Goal: Transaction & Acquisition: Download file/media

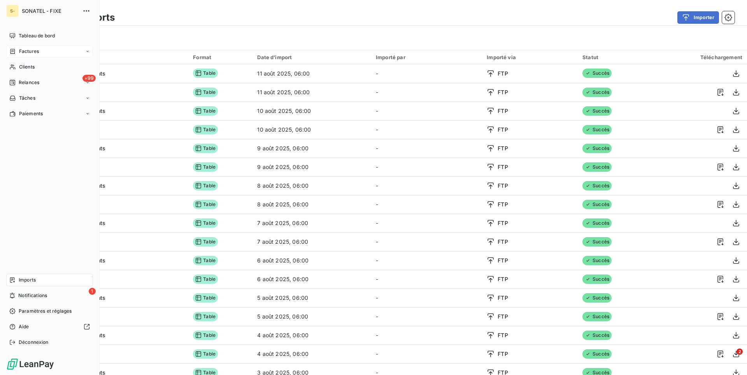
click at [34, 54] on span "Factures" at bounding box center [29, 51] width 20 height 7
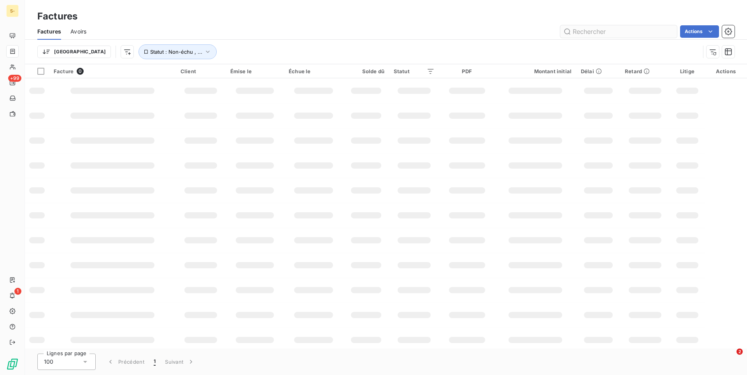
click at [594, 31] on input "text" at bounding box center [618, 31] width 117 height 12
drag, startPoint x: 605, startPoint y: 31, endPoint x: 559, endPoint y: 30, distance: 45.9
click at [560, 30] on input "37859961" at bounding box center [618, 31] width 117 height 12
paste input "258892"
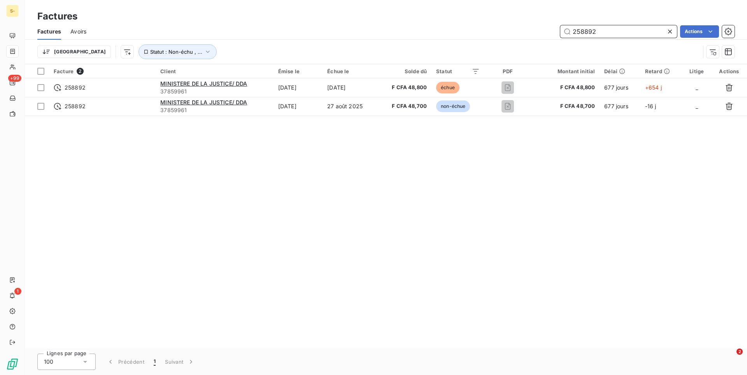
type input "258892"
click at [668, 28] on icon at bounding box center [670, 32] width 8 height 8
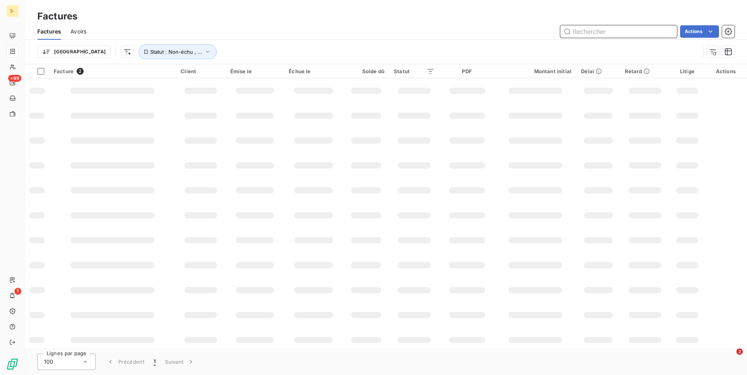
click at [648, 30] on input "text" at bounding box center [618, 31] width 117 height 12
paste input "327600"
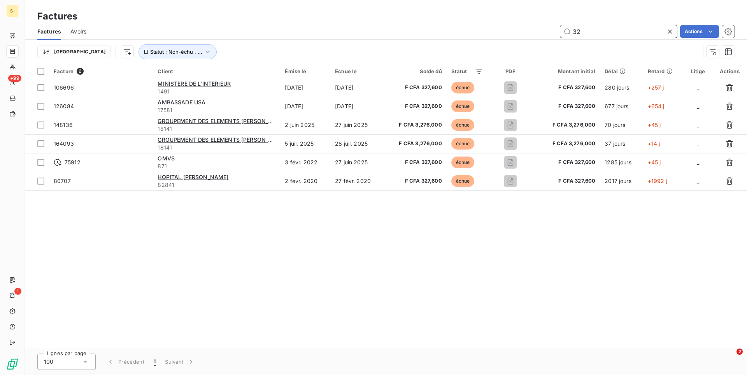
type input "3"
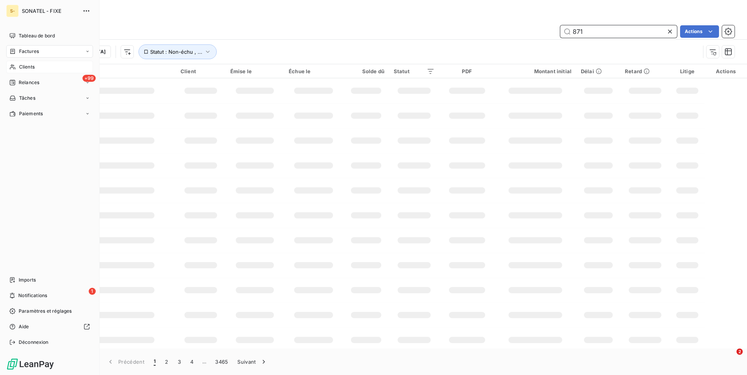
type input "871"
click at [36, 64] on div "Clients" at bounding box center [49, 67] width 87 height 12
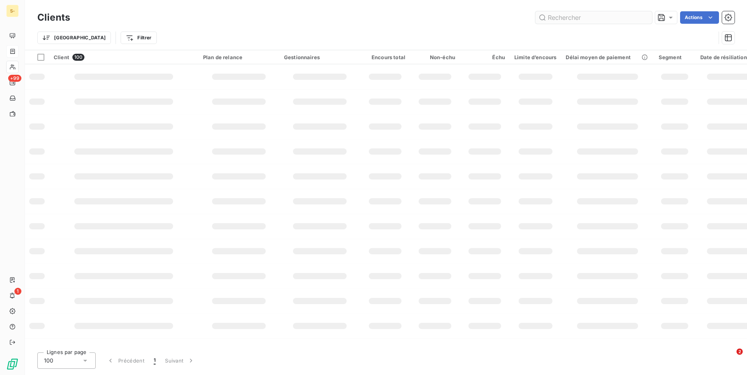
drag, startPoint x: 596, startPoint y: 16, endPoint x: 593, endPoint y: 18, distance: 4.1
click at [596, 16] on input "text" at bounding box center [593, 17] width 117 height 12
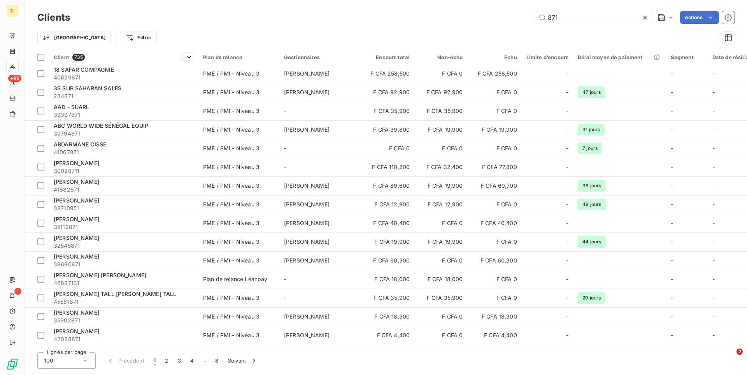
click at [117, 57] on div "Client 735" at bounding box center [124, 57] width 140 height 7
click at [192, 60] on html "S- +99 1 Clients 871 Actions Trier Filtrer Client 735 Plan de relance Gestionna…" at bounding box center [373, 187] width 747 height 375
click at [172, 73] on span "Trier par ordre croissant" at bounding box center [148, 74] width 63 height 8
click at [187, 56] on html "S- +99 1 Clients 871 Actions Client Filtrer Client 735 Plan de relance Gestionn…" at bounding box center [373, 187] width 747 height 375
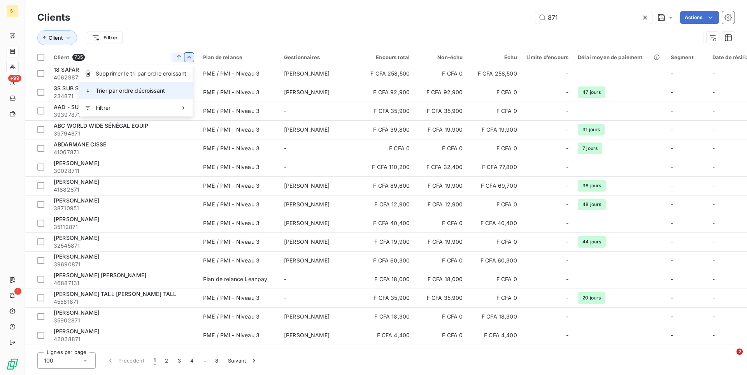
click at [176, 85] on div "Trier par ordre décroissant" at bounding box center [136, 90] width 114 height 17
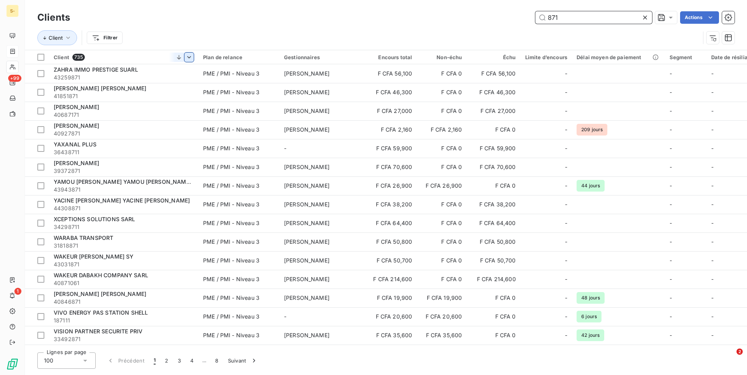
click at [535, 15] on input "871" at bounding box center [593, 17] width 117 height 12
drag, startPoint x: 571, startPoint y: 18, endPoint x: 525, endPoint y: 15, distance: 46.4
click at [535, 15] on input "871" at bounding box center [593, 17] width 117 height 12
paste input "OMVS"
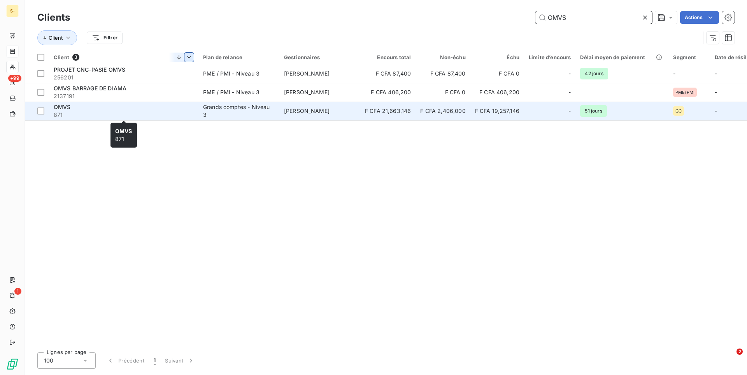
type input "OMVS"
click at [140, 114] on span "871" at bounding box center [124, 115] width 140 height 8
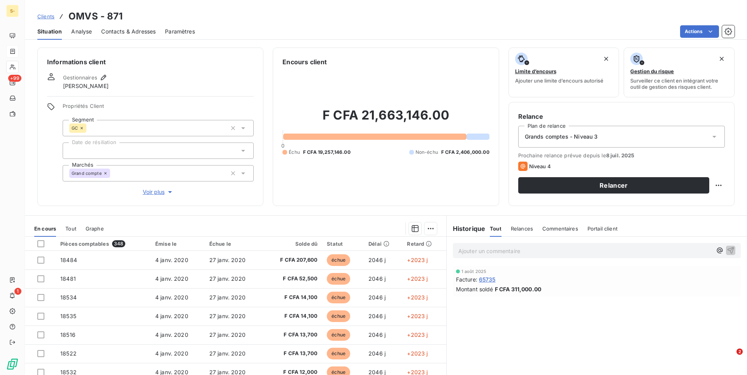
scroll to position [35, 0]
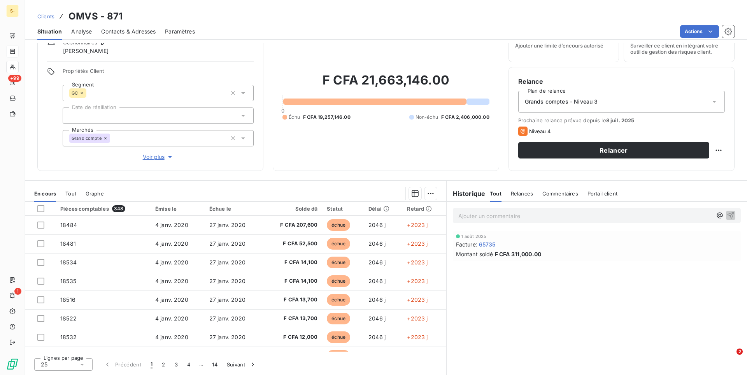
click at [77, 368] on div "25" at bounding box center [63, 364] width 58 height 12
click at [80, 354] on li "100" at bounding box center [63, 349] width 58 height 14
click at [71, 187] on div "Tout" at bounding box center [70, 193] width 11 height 16
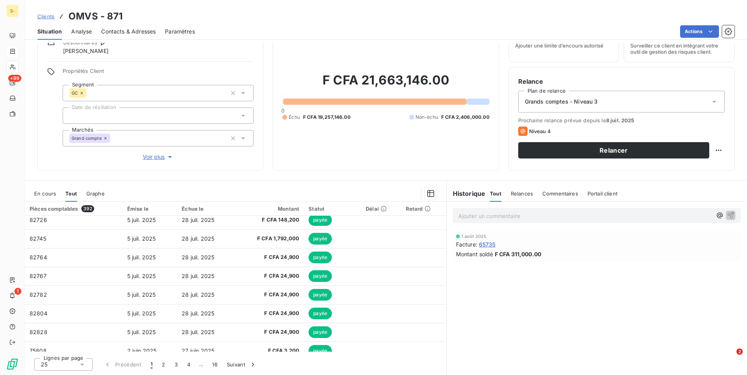
scroll to position [331, 0]
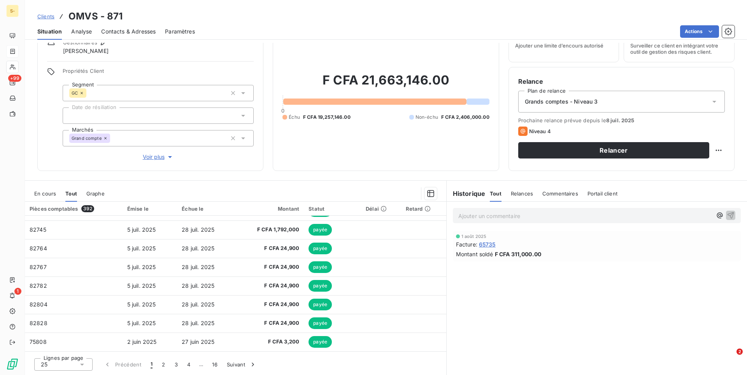
click at [39, 361] on div "25" at bounding box center [63, 364] width 58 height 12
click at [59, 352] on li "100" at bounding box center [63, 349] width 58 height 14
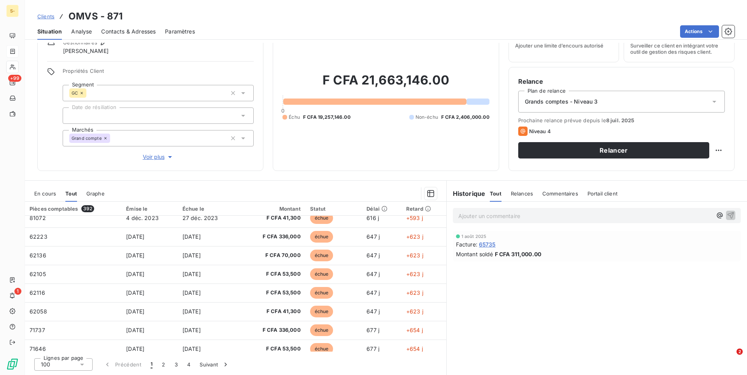
scroll to position [1732, 0]
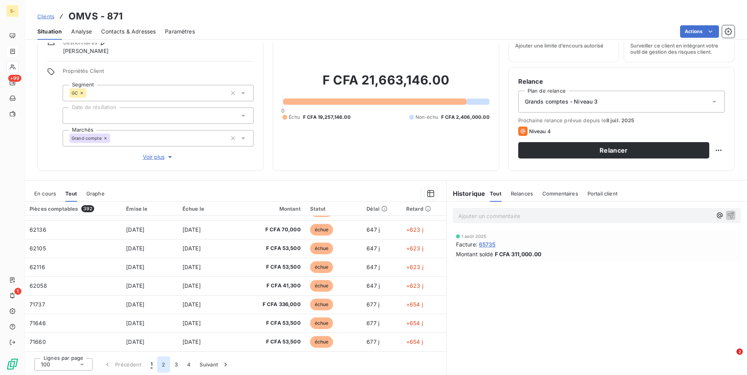
click at [164, 366] on button "2" at bounding box center [163, 364] width 12 height 16
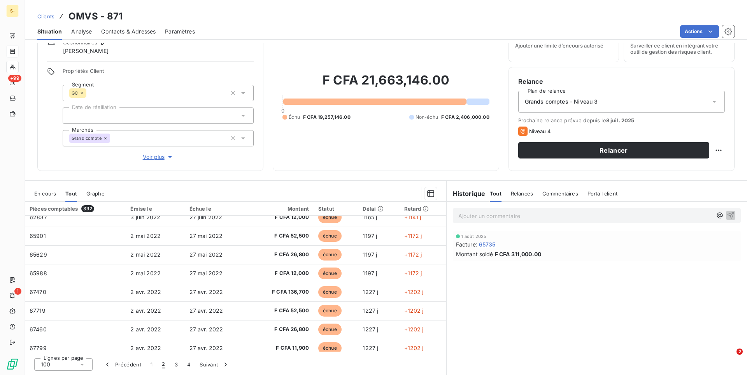
scroll to position [959, 0]
click at [150, 368] on button "1" at bounding box center [151, 364] width 11 height 16
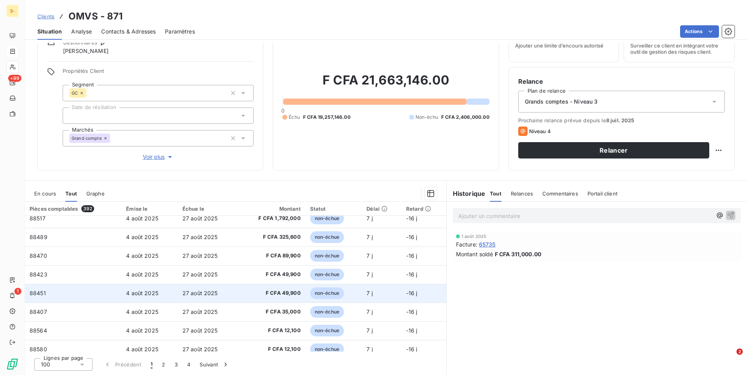
scroll to position [0, 0]
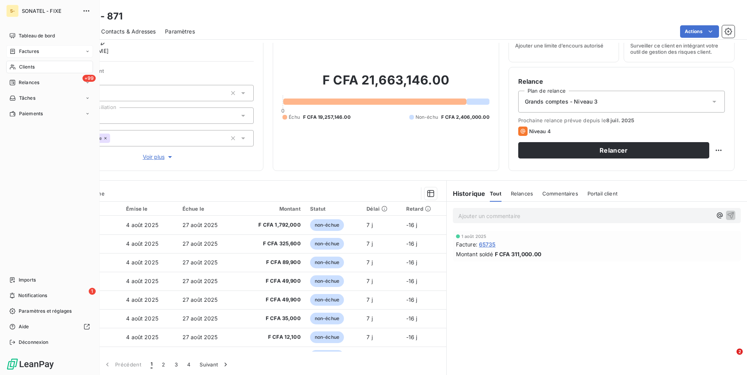
click at [24, 68] on span "Clients" at bounding box center [27, 66] width 16 height 7
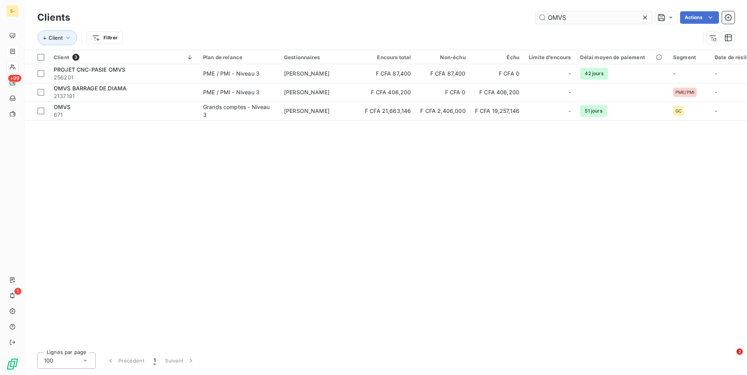
drag, startPoint x: 580, startPoint y: 17, endPoint x: 511, endPoint y: 19, distance: 69.3
click at [535, 19] on input "OMVS" at bounding box center [593, 17] width 117 height 12
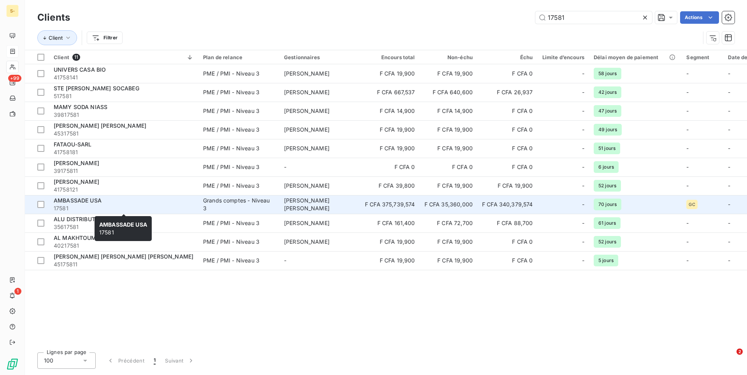
type input "17581"
click at [154, 204] on span "17581" at bounding box center [124, 208] width 140 height 8
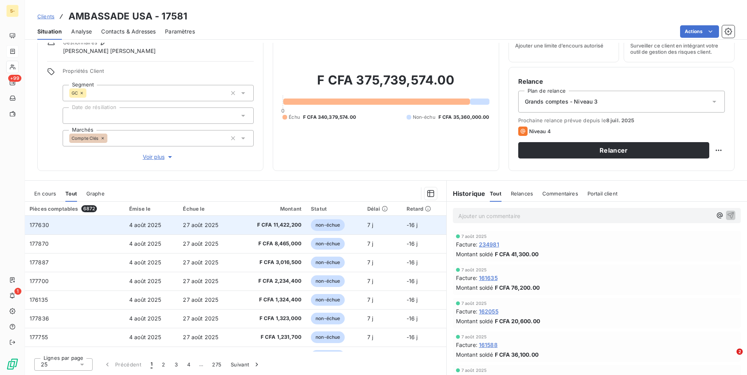
scroll to position [40, 0]
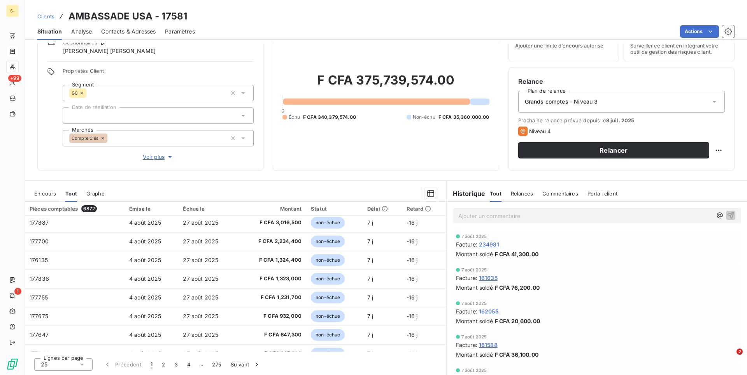
click at [71, 362] on div "25" at bounding box center [63, 364] width 58 height 12
click at [76, 351] on li "100" at bounding box center [63, 349] width 58 height 14
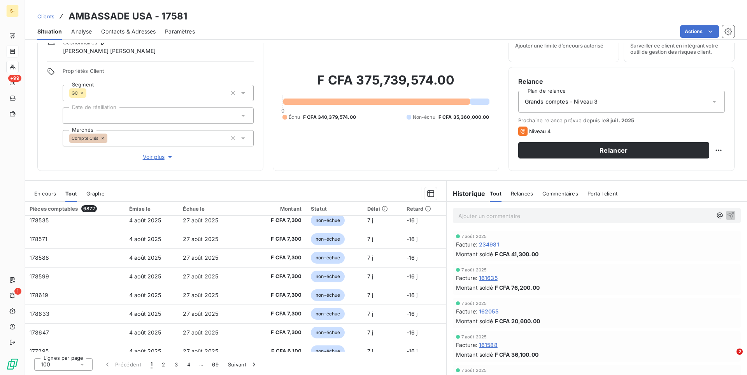
scroll to position [1732, 0]
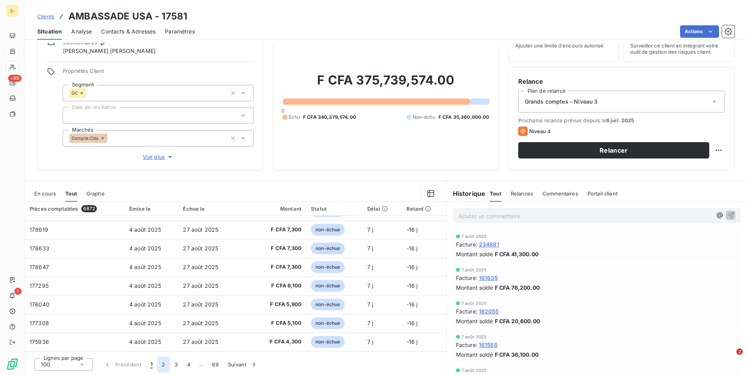
click at [164, 365] on button "2" at bounding box center [163, 364] width 12 height 16
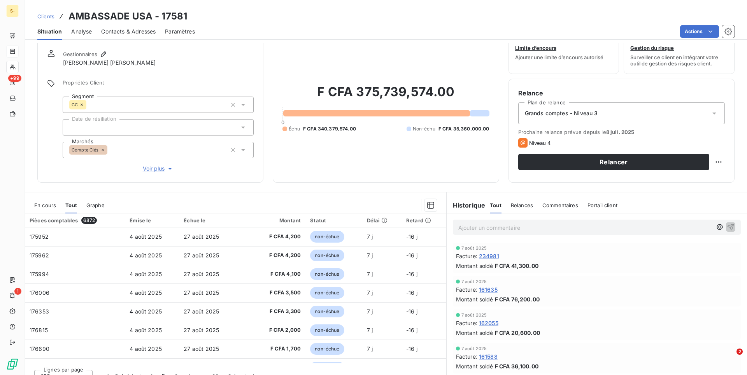
scroll to position [35, 0]
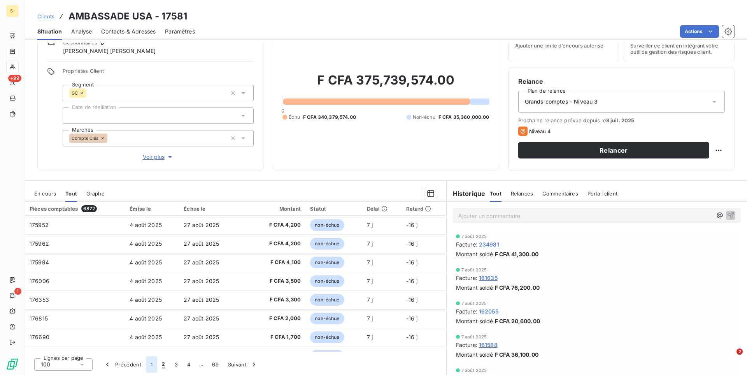
click at [151, 360] on button "1" at bounding box center [151, 364] width 11 height 16
click at [52, 193] on span "En cours" at bounding box center [45, 193] width 22 height 6
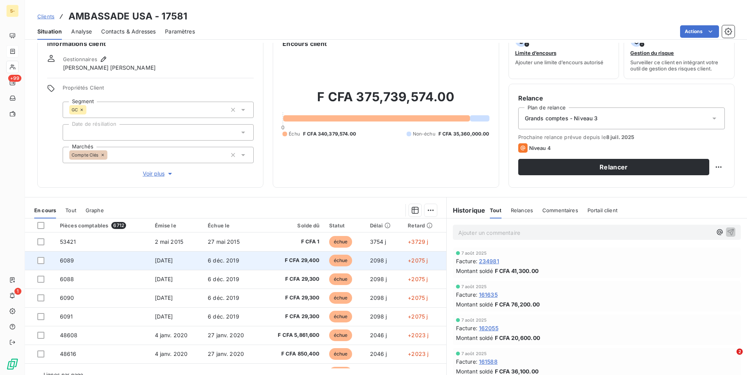
scroll to position [0, 0]
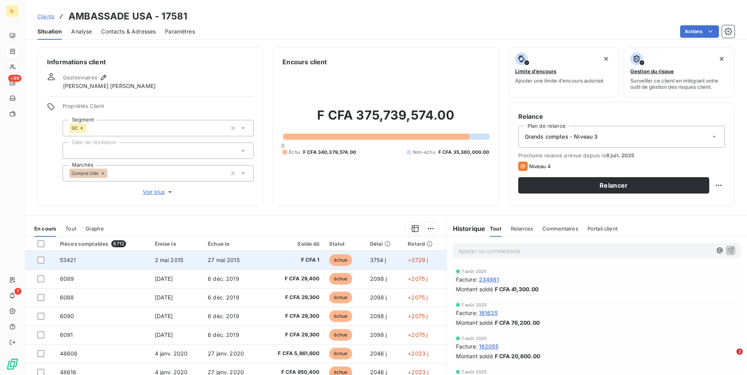
click at [290, 265] on td "F CFA 1" at bounding box center [292, 259] width 64 height 19
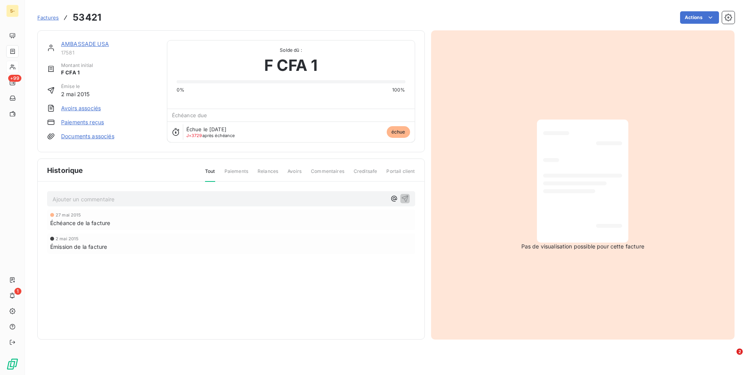
click at [242, 170] on span "Paiements" at bounding box center [236, 174] width 24 height 13
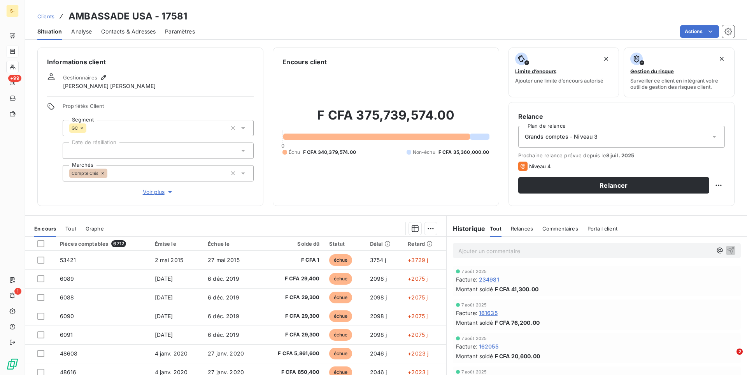
click at [79, 228] on div "En cours Tout Graphe" at bounding box center [235, 228] width 421 height 16
click at [74, 229] on span "Tout" at bounding box center [70, 228] width 11 height 6
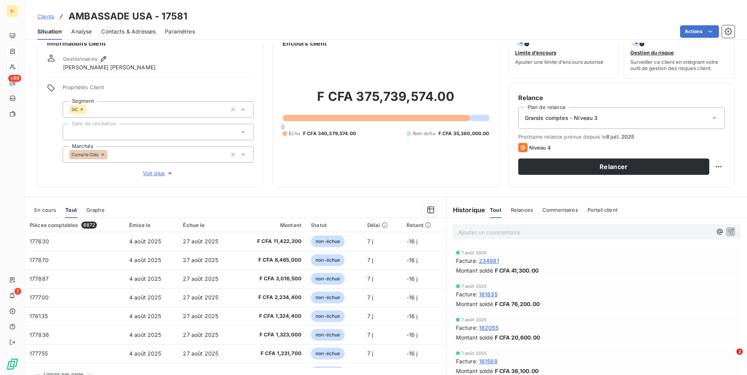
scroll to position [35, 0]
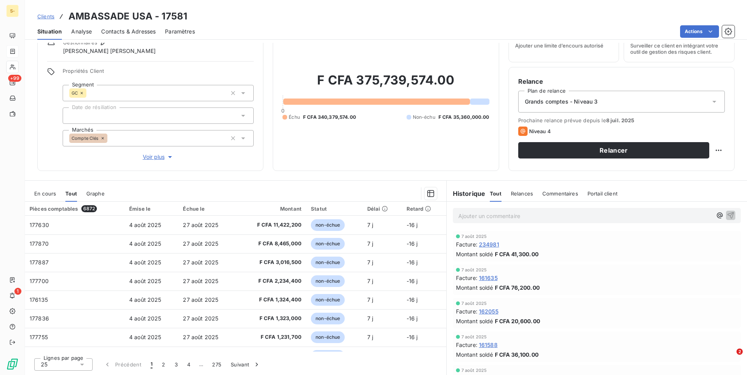
click at [68, 363] on div "25" at bounding box center [63, 364] width 58 height 12
click at [74, 349] on li "100" at bounding box center [63, 349] width 58 height 14
click at [331, 366] on div "Lignes par page 100 Précédent 1 2 3 4 … 69 Suivant" at bounding box center [235, 362] width 421 height 23
click at [456, 170] on div "Encours client F CFA 375,739,574.00 0 Échu F CFA 340,379,574.00 Non-échu F CFA …" at bounding box center [386, 91] width 226 height 158
click at [291, 207] on div "Montant" at bounding box center [271, 208] width 61 height 6
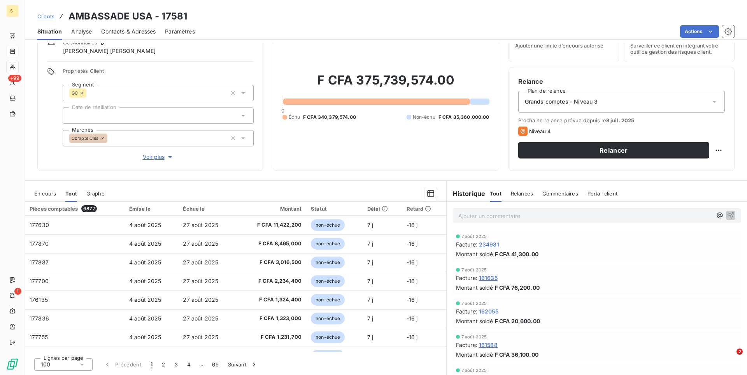
click at [291, 207] on div "Montant" at bounding box center [271, 208] width 61 height 6
click at [292, 210] on div "Montant" at bounding box center [271, 208] width 61 height 6
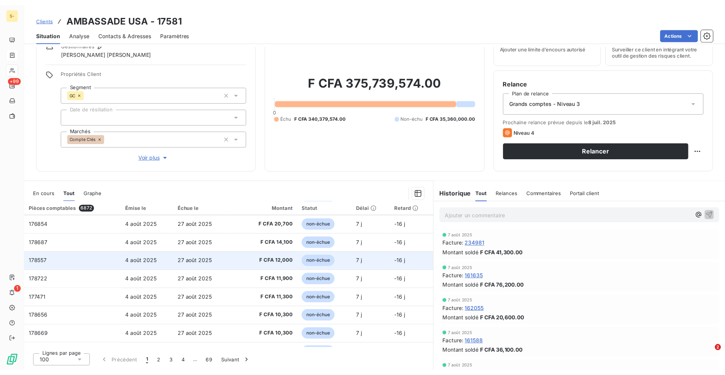
scroll to position [1295, 0]
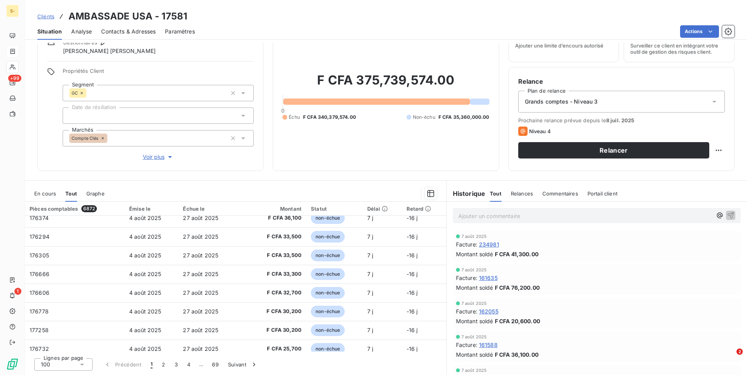
click at [39, 197] on div "En cours" at bounding box center [45, 193] width 22 height 16
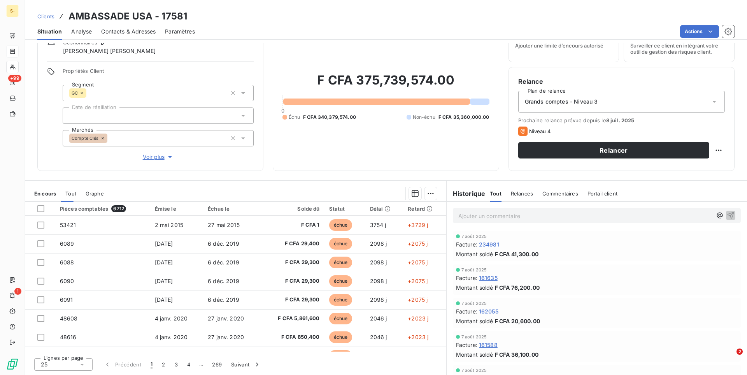
click at [40, 192] on span "En cours" at bounding box center [45, 193] width 22 height 6
drag, startPoint x: 186, startPoint y: 17, endPoint x: 161, endPoint y: 18, distance: 24.5
click at [161, 18] on div "Clients AMBASSADE USA - 17581" at bounding box center [386, 16] width 722 height 14
copy h3 "17581"
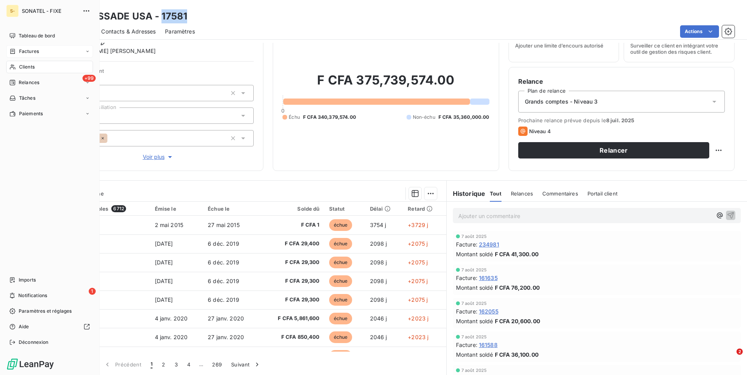
click at [18, 53] on div "Factures" at bounding box center [24, 51] width 30 height 7
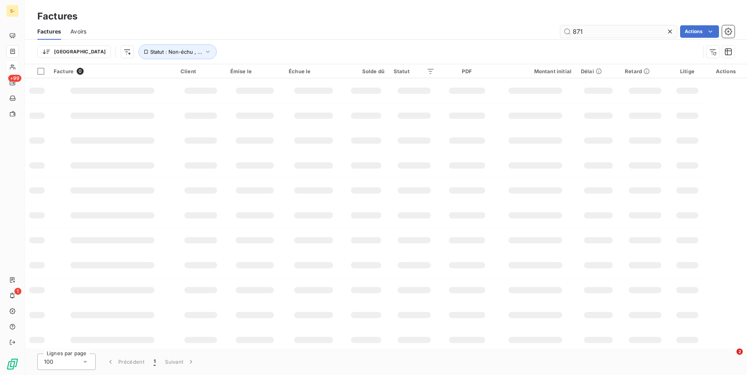
drag, startPoint x: 595, startPoint y: 32, endPoint x: 562, endPoint y: 33, distance: 33.1
click at [562, 33] on input "871" at bounding box center [618, 31] width 117 height 12
click at [144, 55] on button "Statut : Non-échu , ..." at bounding box center [177, 51] width 78 height 15
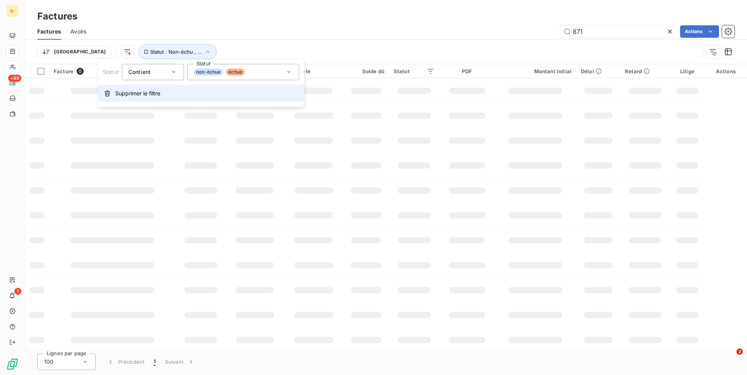
click at [140, 98] on button "Supprimer le filtre" at bounding box center [201, 93] width 206 height 17
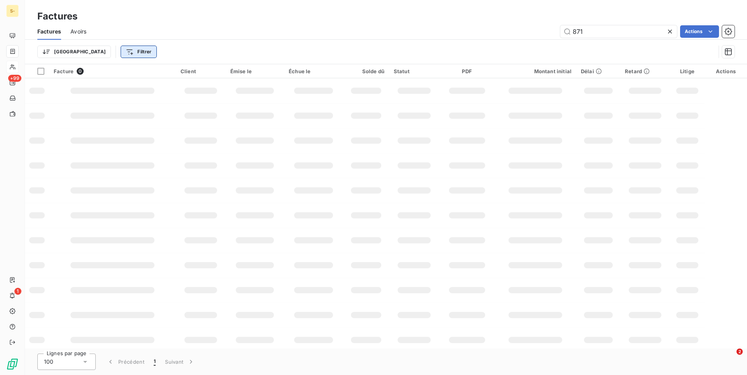
click at [105, 51] on html "S- +99 1 Factures Factures Avoirs 871 Actions Trier Filtrer Facture 0 Client Ém…" at bounding box center [373, 187] width 747 height 375
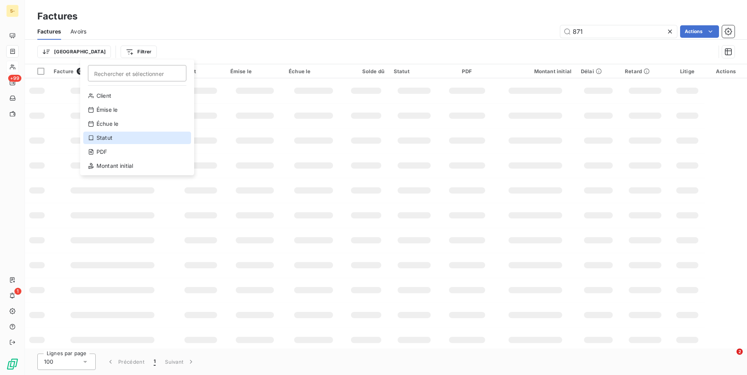
click at [128, 136] on div "Statut" at bounding box center [137, 137] width 108 height 12
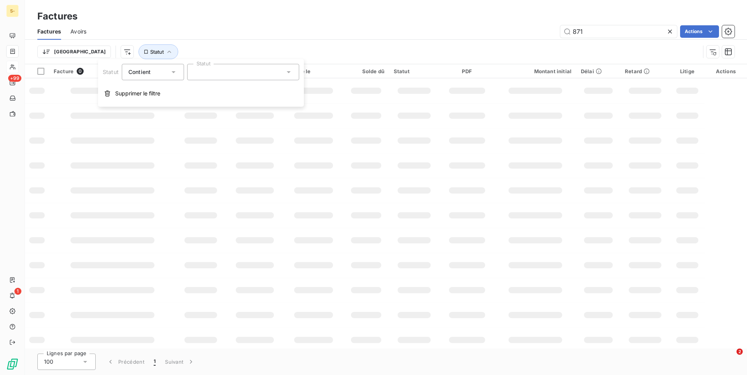
click at [206, 72] on div at bounding box center [243, 72] width 112 height 16
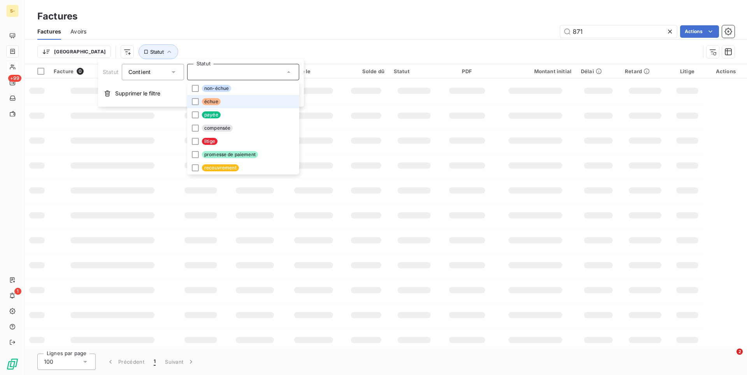
click at [230, 102] on li "échue" at bounding box center [243, 101] width 112 height 13
click at [229, 88] on span "non-échue" at bounding box center [216, 88] width 29 height 7
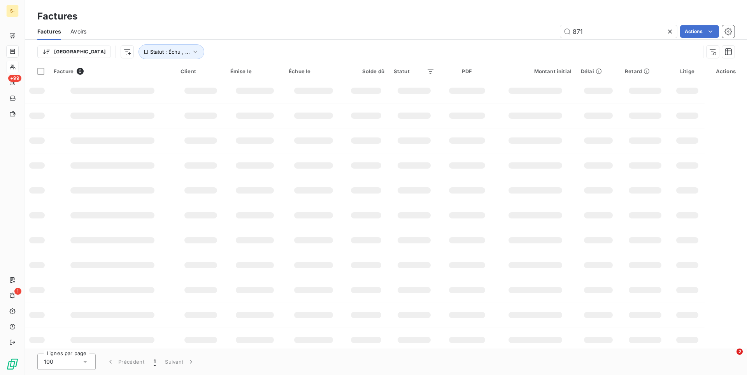
click at [296, 39] on div "Factures Avoirs 871 Actions" at bounding box center [386, 31] width 722 height 16
drag, startPoint x: 579, startPoint y: 32, endPoint x: 557, endPoint y: 31, distance: 22.2
click at [560, 31] on input "871" at bounding box center [618, 31] width 117 height 12
click at [528, 35] on div "871 Actions" at bounding box center [415, 31] width 639 height 12
click at [86, 50] on html "S- +99 1 Factures Factures Avoirs 871 Actions Trier Statut : Échu , ... Facture…" at bounding box center [373, 187] width 747 height 375
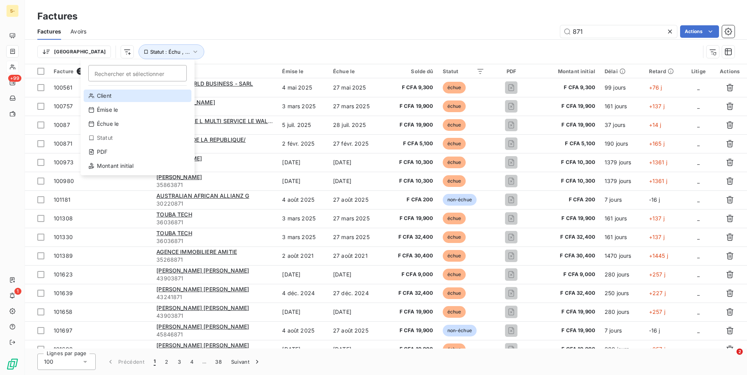
click at [107, 98] on div "Client" at bounding box center [138, 95] width 108 height 12
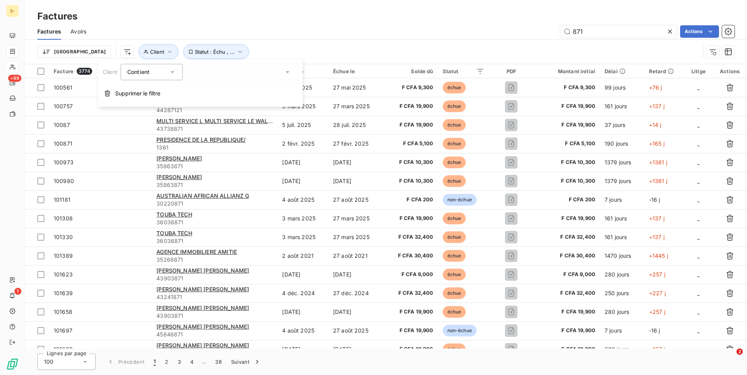
click at [228, 72] on div at bounding box center [242, 72] width 112 height 16
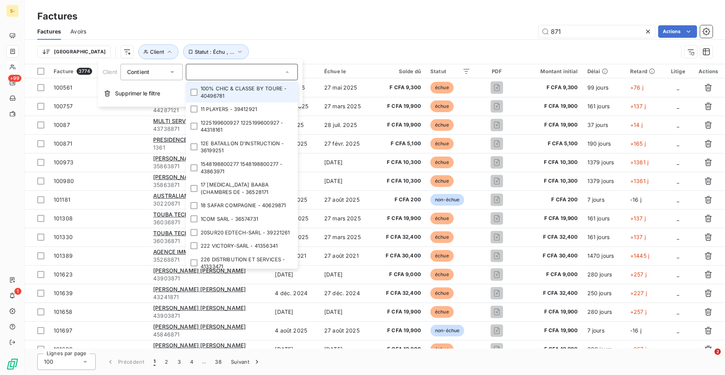
paste input "17581"
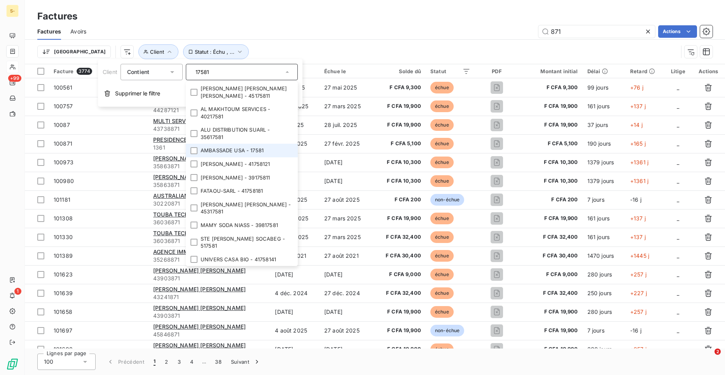
type input "17581"
click at [278, 151] on li "AMBASSADE USA - 17581" at bounding box center [242, 151] width 112 height 14
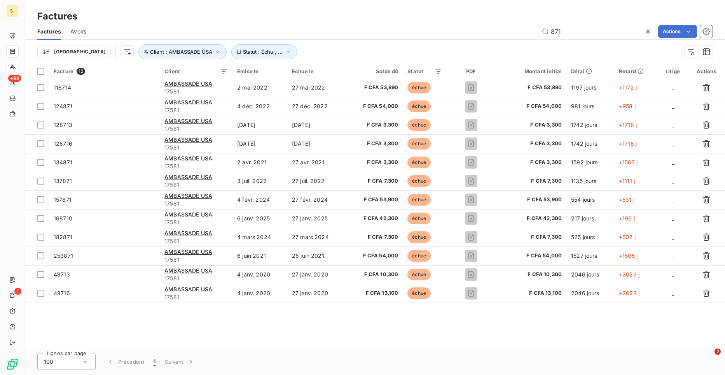
click at [352, 38] on div "Factures Avoirs 871 Actions" at bounding box center [375, 31] width 701 height 16
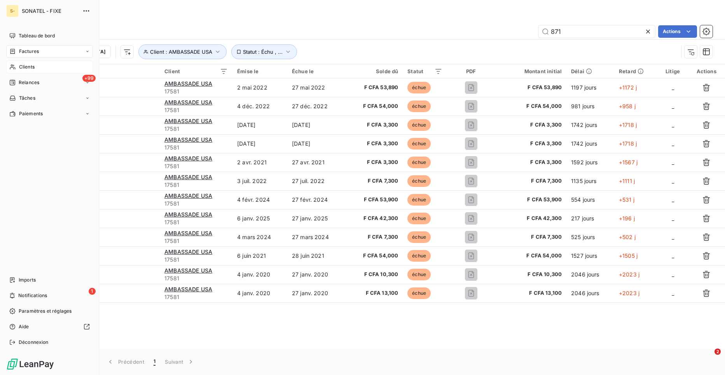
click at [29, 65] on span "Clients" at bounding box center [27, 66] width 16 height 7
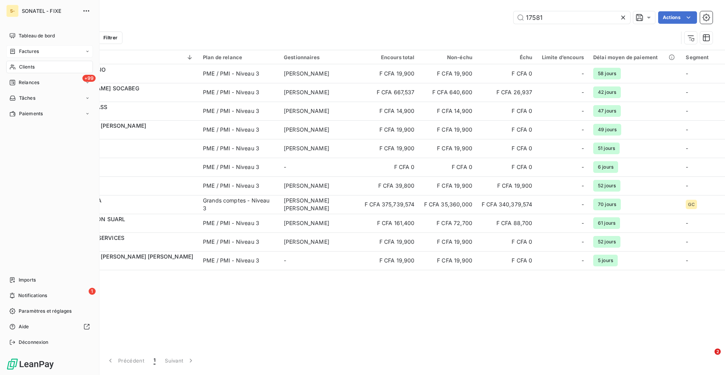
click at [31, 51] on span "Factures" at bounding box center [29, 51] width 20 height 7
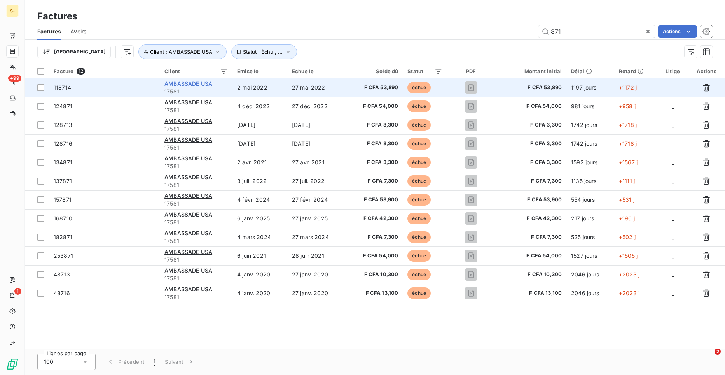
click at [182, 85] on span "AMBASSADE USA" at bounding box center [189, 83] width 48 height 7
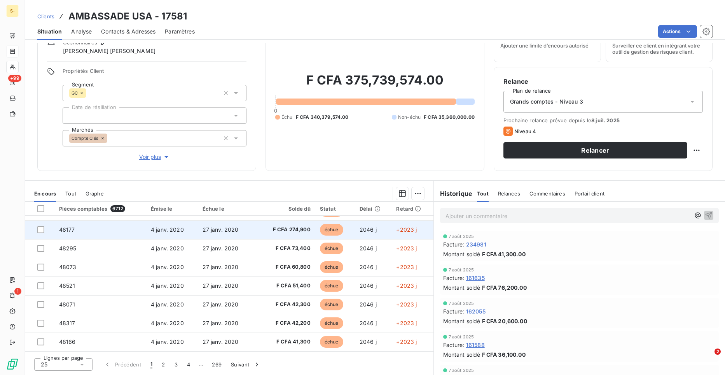
scroll to position [331, 0]
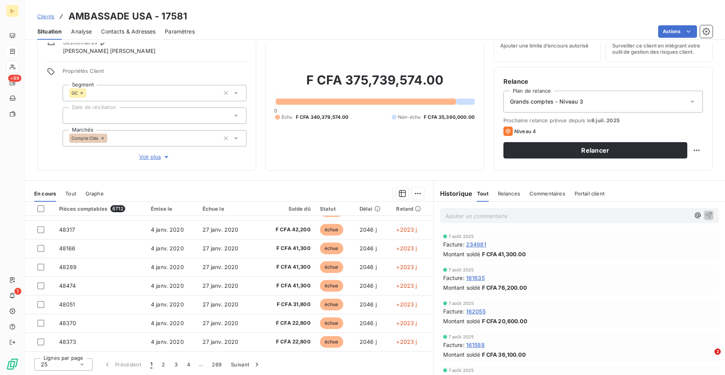
click at [74, 373] on div "Lignes par page 25 Précédent 1 2 3 4 … 269 Suivant" at bounding box center [229, 362] width 409 height 23
click at [74, 368] on div "25" at bounding box center [63, 364] width 58 height 12
click at [76, 353] on li "100" at bounding box center [63, 349] width 58 height 14
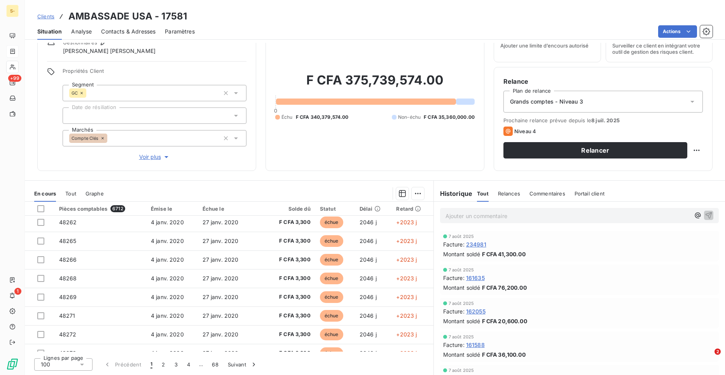
scroll to position [1732, 0]
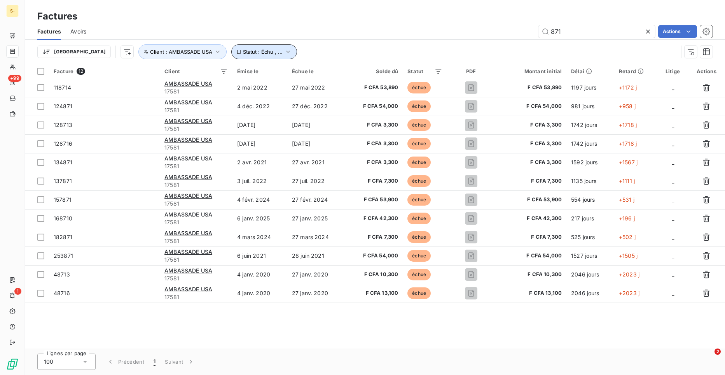
click at [243, 54] on span "Statut : Échu , ..." at bounding box center [263, 52] width 40 height 6
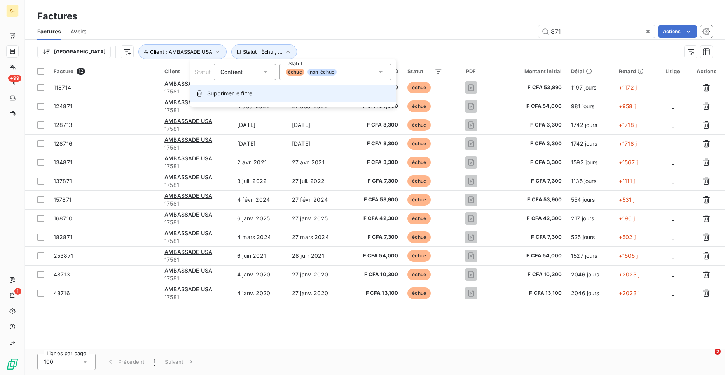
click at [212, 98] on button "Supprimer le filtre" at bounding box center [293, 93] width 206 height 17
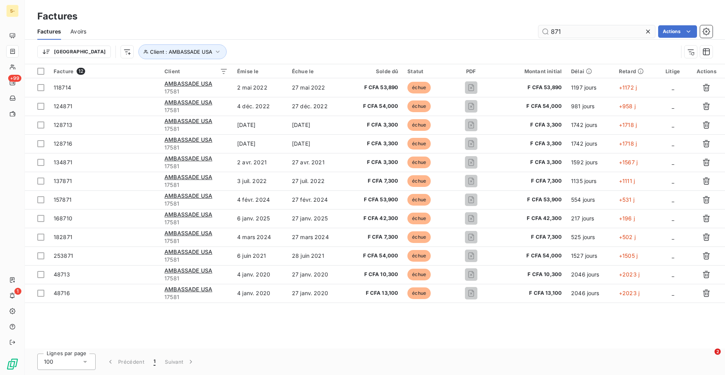
click at [648, 33] on icon at bounding box center [648, 32] width 8 height 8
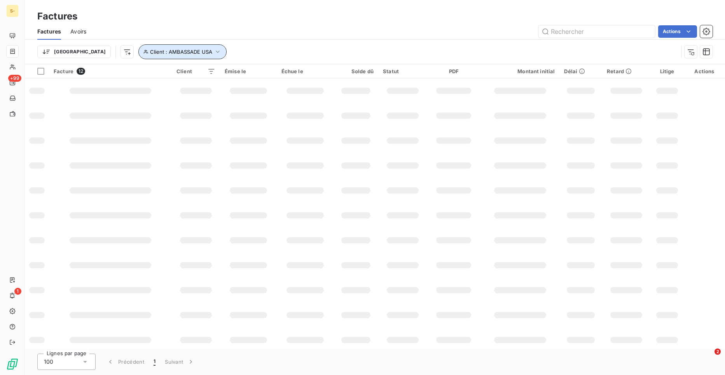
click at [214, 48] on icon "button" at bounding box center [218, 52] width 8 height 8
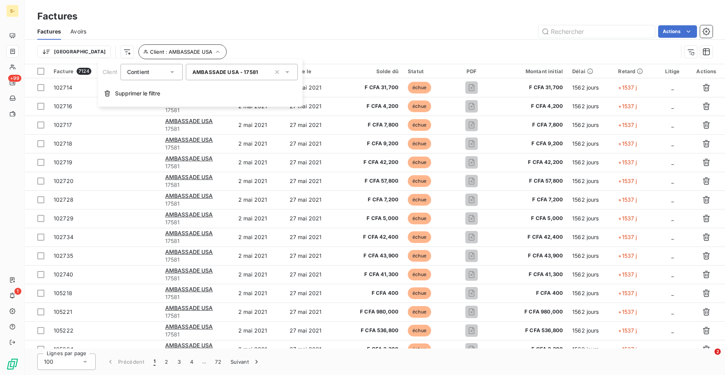
click at [178, 28] on div "Actions" at bounding box center [404, 31] width 617 height 12
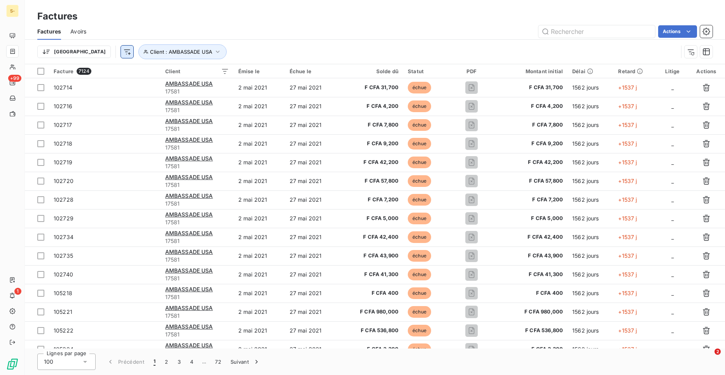
click at [93, 56] on html "S- +99 1 Factures Factures Avoirs Actions Trier Client : AMBASSADE USA Facture …" at bounding box center [362, 187] width 725 height 375
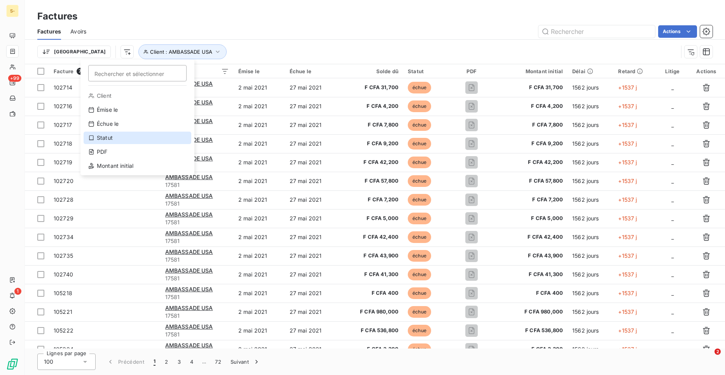
click at [129, 141] on div "Statut" at bounding box center [138, 137] width 108 height 12
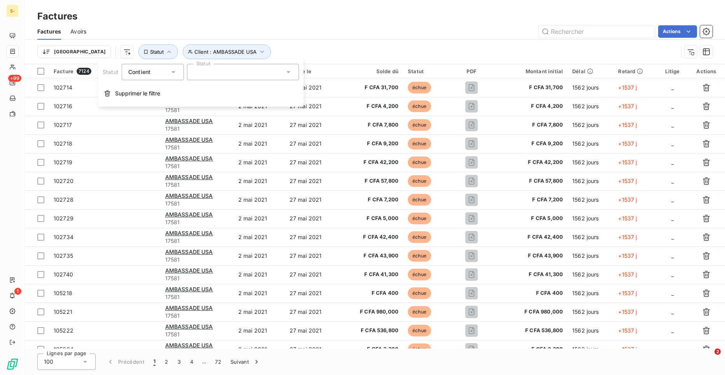
click at [250, 77] on div at bounding box center [243, 72] width 112 height 16
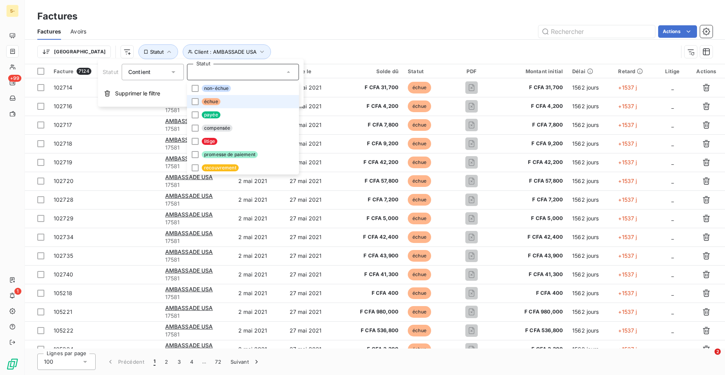
click at [229, 94] on li "non-échue" at bounding box center [243, 88] width 112 height 13
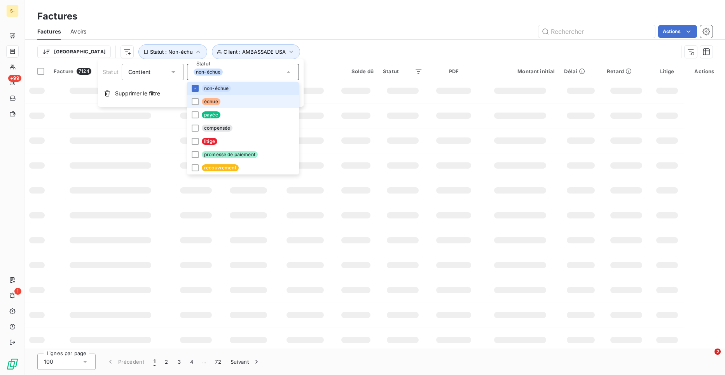
click at [227, 102] on li "échue" at bounding box center [243, 101] width 112 height 13
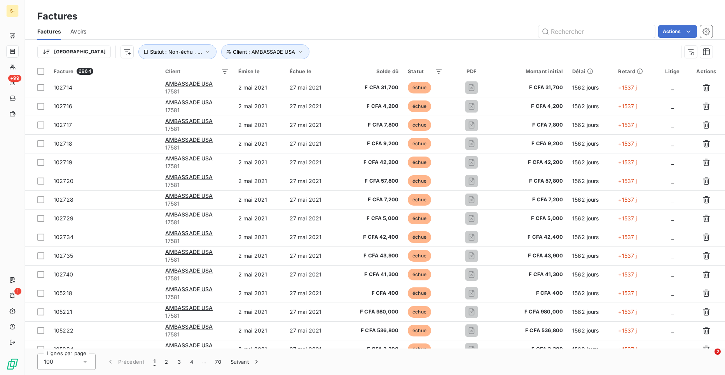
click at [391, 30] on div "Actions" at bounding box center [404, 31] width 617 height 12
click at [396, 70] on div "Solde dû" at bounding box center [371, 71] width 56 height 6
click at [690, 36] on html "S- +99 1 Factures Factures Avoirs Actions Trier Client : AMBASSADE USA Statut :…" at bounding box center [362, 187] width 725 height 375
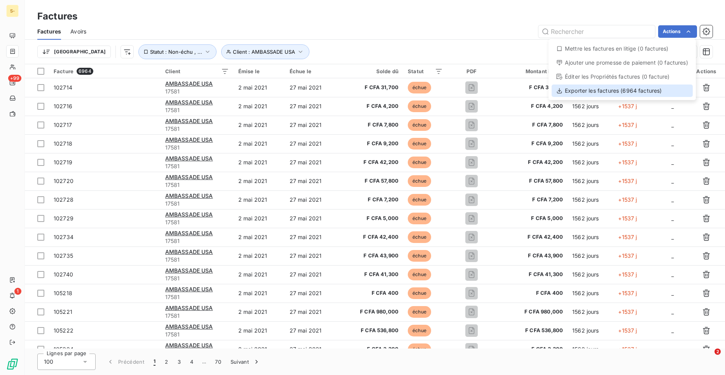
click at [651, 93] on div "Exporter les factures (6964 factures)" at bounding box center [622, 90] width 141 height 12
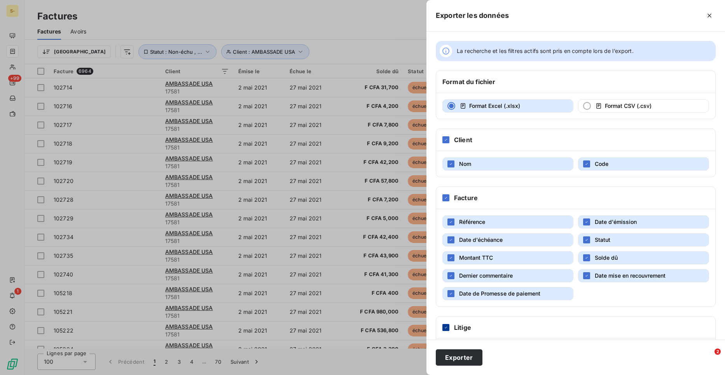
click at [449, 328] on div at bounding box center [446, 327] width 7 height 7
click at [450, 277] on icon "button" at bounding box center [451, 275] width 5 height 5
click at [451, 292] on icon "button" at bounding box center [451, 293] width 5 height 5
click at [584, 276] on div "button" at bounding box center [586, 275] width 7 height 7
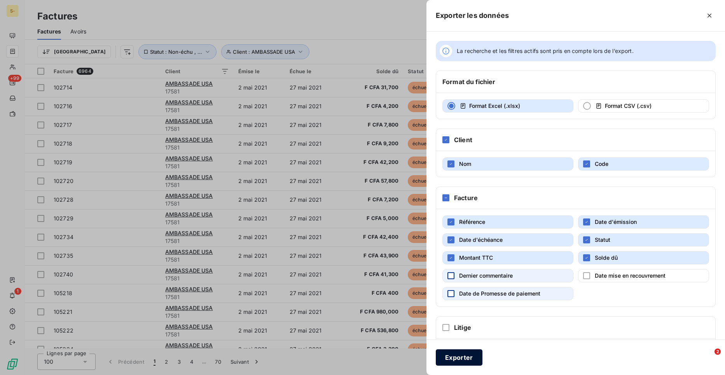
click at [461, 356] on button "Exporter" at bounding box center [459, 357] width 47 height 16
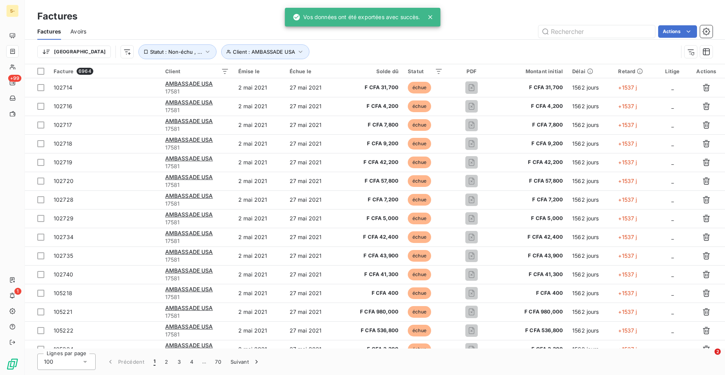
click at [433, 15] on icon at bounding box center [431, 17] width 8 height 8
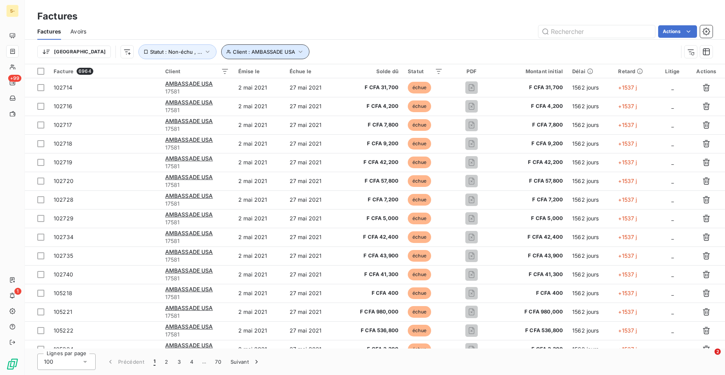
click at [233, 51] on span "Client : AMBASSADE USA" at bounding box center [264, 52] width 62 height 6
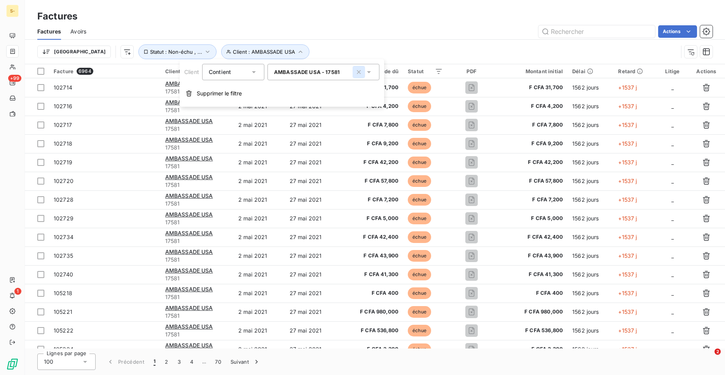
click at [358, 75] on icon "button" at bounding box center [359, 72] width 8 height 8
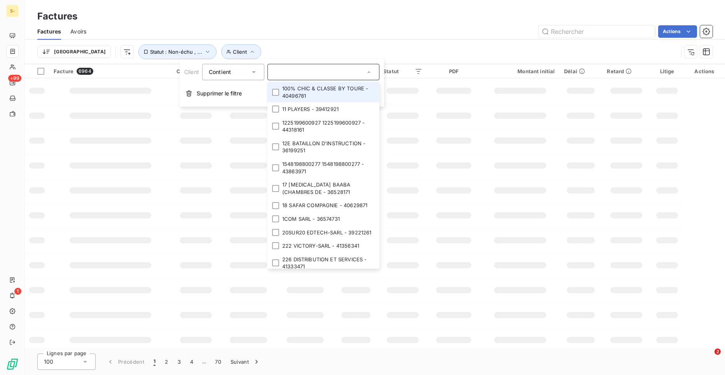
paste input "OMVS"
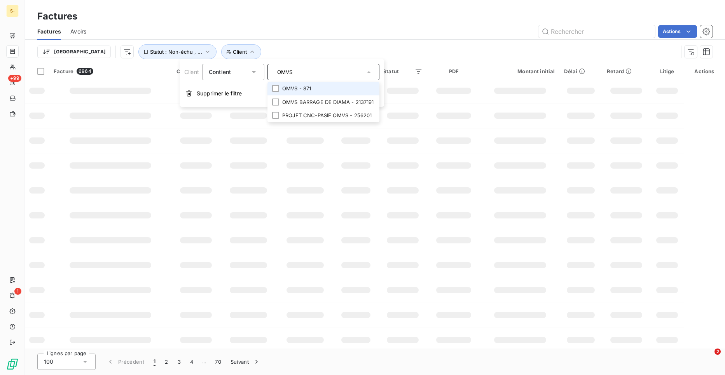
type input "OMVS"
click at [324, 89] on li "OMVS - 871" at bounding box center [324, 89] width 112 height 14
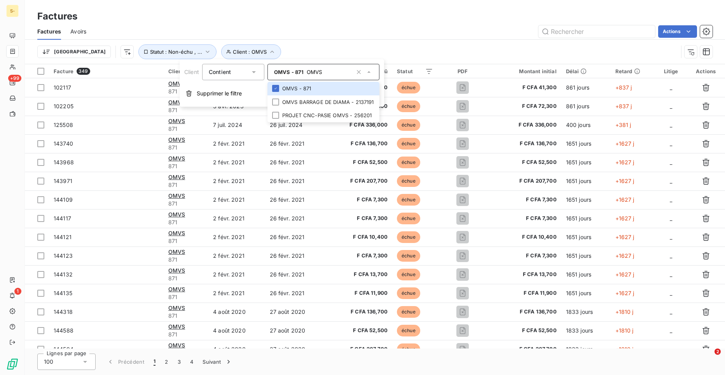
click at [472, 35] on div "Actions" at bounding box center [404, 31] width 617 height 12
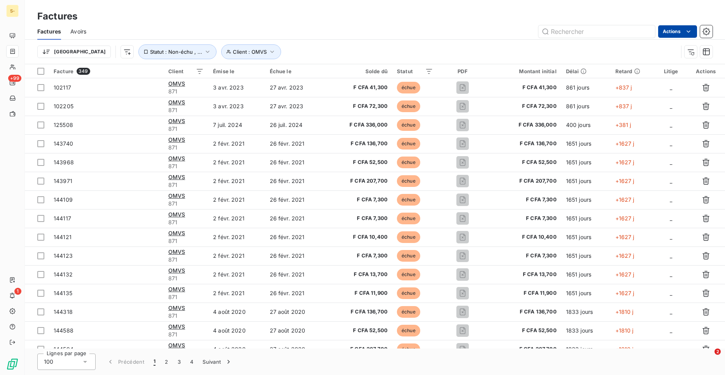
click at [690, 36] on html "S- +99 1 Factures Factures Avoirs Actions Trier Client : OMVS Statut : Non-échu…" at bounding box center [362, 187] width 725 height 375
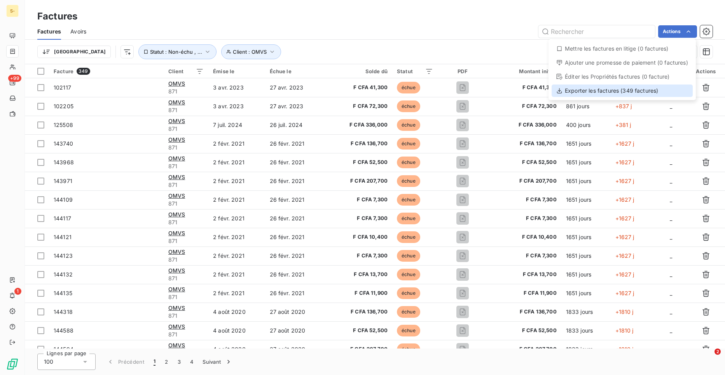
click at [640, 93] on div "Exporter les factures (349 factures)" at bounding box center [622, 90] width 141 height 12
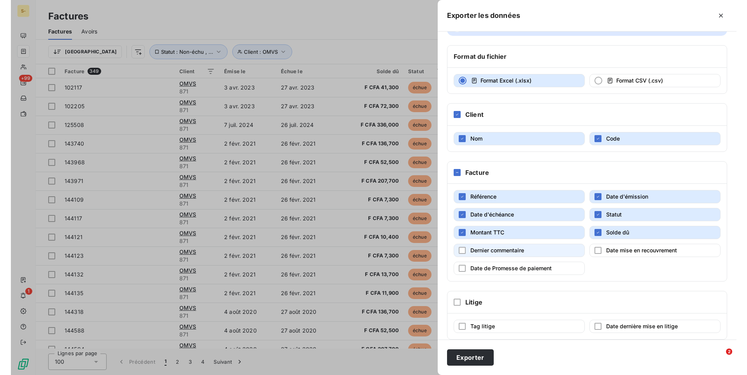
scroll to position [35, 0]
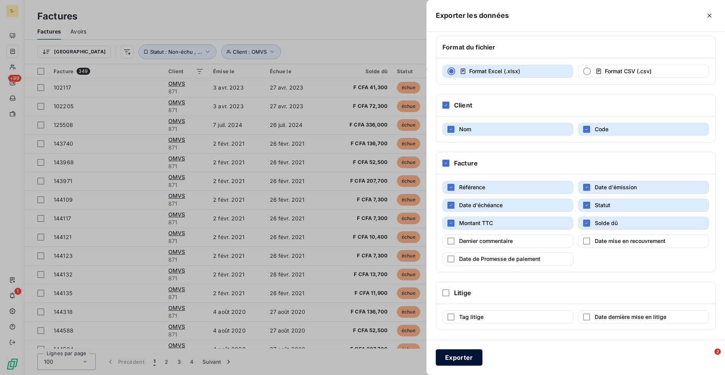
click at [458, 361] on button "Exporter" at bounding box center [459, 357] width 47 height 16
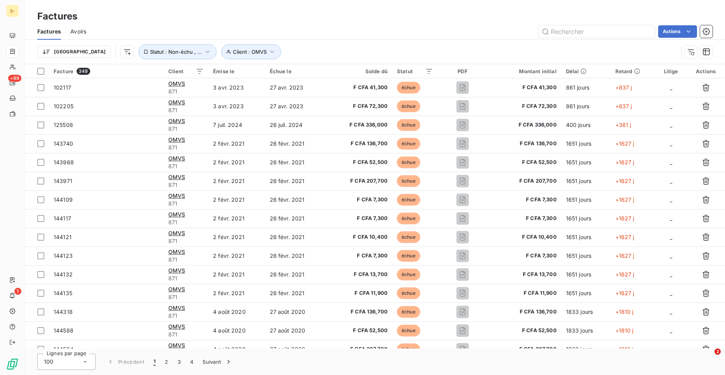
click at [436, 23] on div "Factures" at bounding box center [375, 16] width 701 height 14
